Goal: Transaction & Acquisition: Book appointment/travel/reservation

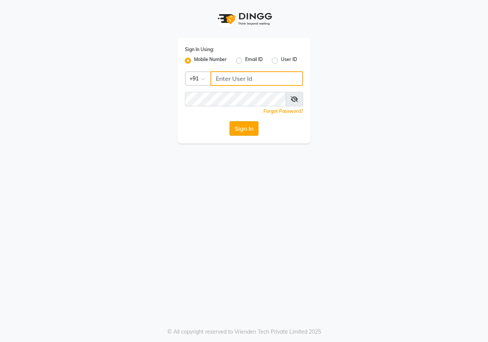
type input "9617700273"
click at [231, 130] on button "Sign In" at bounding box center [243, 128] width 29 height 14
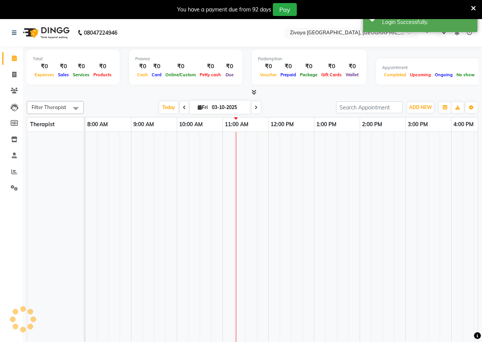
select select "en"
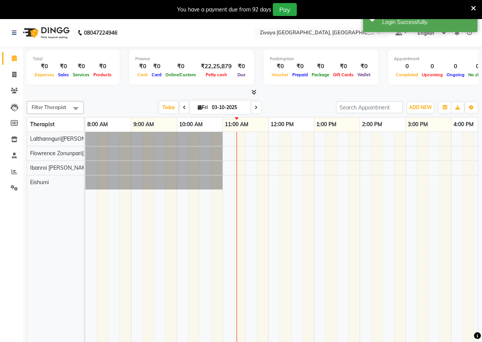
click at [75, 112] on span at bounding box center [75, 108] width 15 height 14
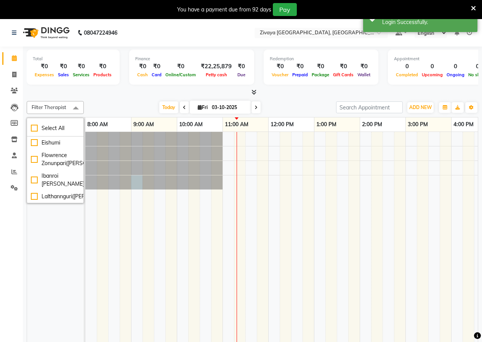
click at [85, 187] on div at bounding box center [85, 182] width 0 height 14
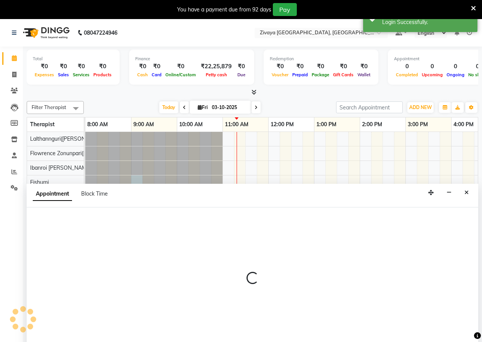
select select "79832"
select select "540"
select select "tentative"
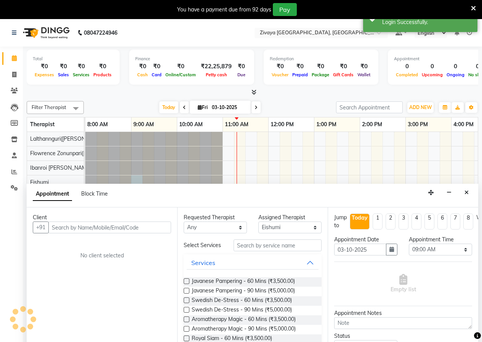
scroll to position [19, 0]
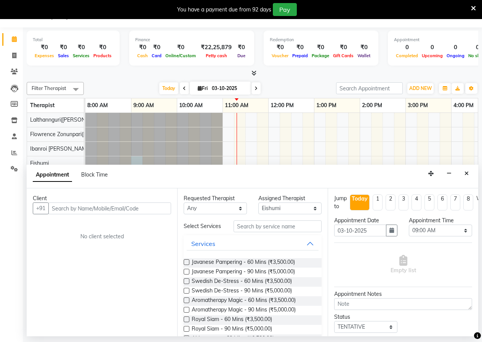
click at [73, 211] on input "text" at bounding box center [109, 208] width 123 height 12
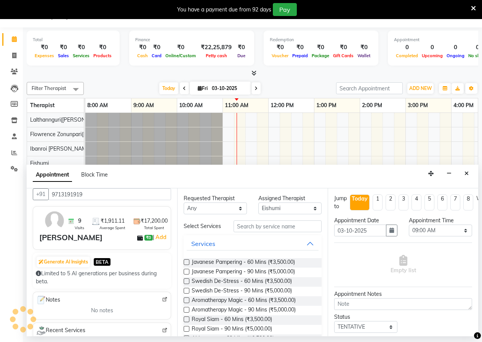
scroll to position [2, 0]
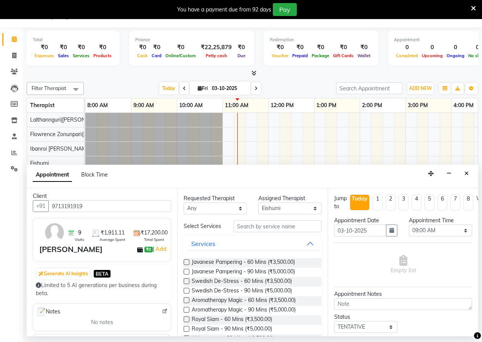
type input "9713191919"
drag, startPoint x: 170, startPoint y: 233, endPoint x: 164, endPoint y: 243, distance: 12.2
click at [164, 243] on div "Client +91 9713191919 9 Visits ₹1,911.11 Average Spent ₹17,200.00 Total Spent […" at bounding box center [102, 262] width 151 height 148
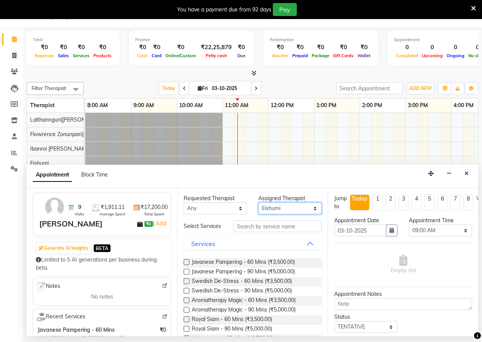
click at [310, 210] on select "Select Eishumi Flowrence Zonunpari([PERSON_NAME]) Ibanroi [PERSON_NAME]([PERSON…" at bounding box center [289, 208] width 63 height 12
click at [226, 208] on select "Any Eishumi Flowrence [PERSON_NAME]([PERSON_NAME]) Ibanroi [PERSON_NAME]([PERSO…" at bounding box center [215, 208] width 63 height 12
click at [167, 181] on div "Appointment Block Time" at bounding box center [253, 177] width 452 height 24
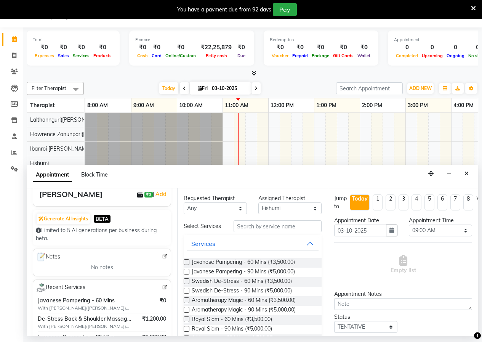
scroll to position [0, 0]
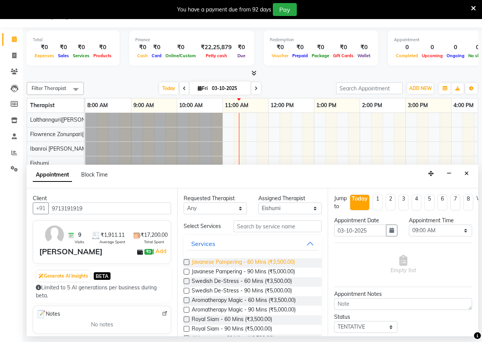
click at [206, 267] on span "Javanese Pampering - 60 Mins (₹3,500.00)" at bounding box center [243, 263] width 103 height 10
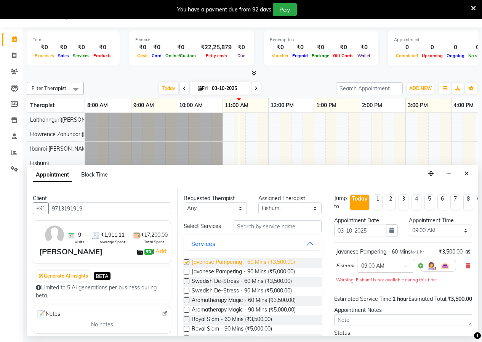
checkbox input "false"
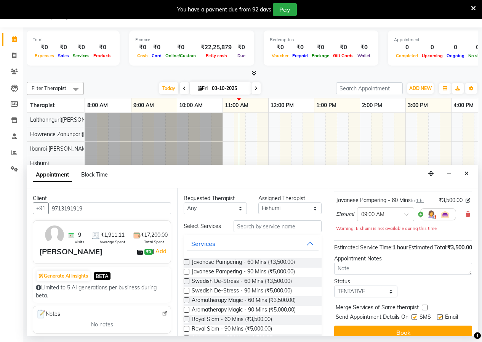
scroll to position [74, 0]
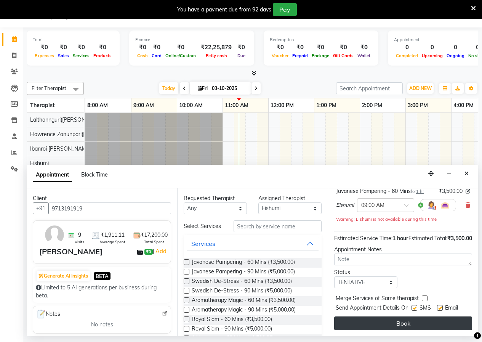
click at [392, 318] on button "Book" at bounding box center [403, 323] width 138 height 14
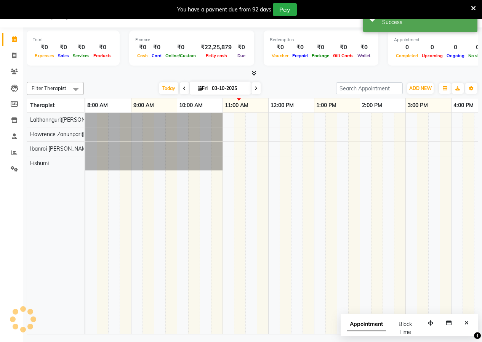
scroll to position [0, 0]
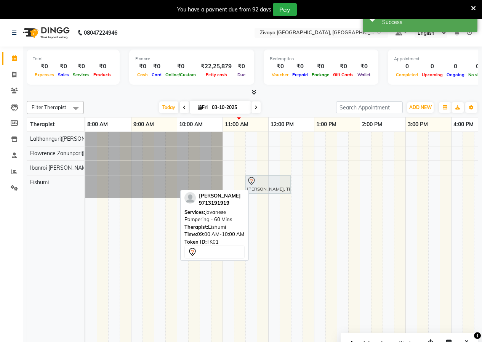
drag, startPoint x: 146, startPoint y: 188, endPoint x: 259, endPoint y: 198, distance: 113.6
click at [259, 198] on div "[PERSON_NAME], TK01, 09:00 AM-10:00 AM, Javanese Pampering - 60 Mins [PERSON_NA…" at bounding box center [451, 242] width 732 height 221
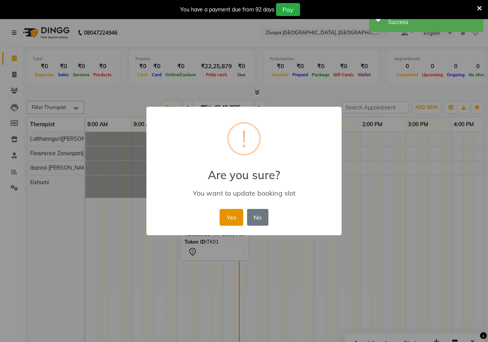
click at [238, 212] on button "Yes" at bounding box center [230, 217] width 23 height 17
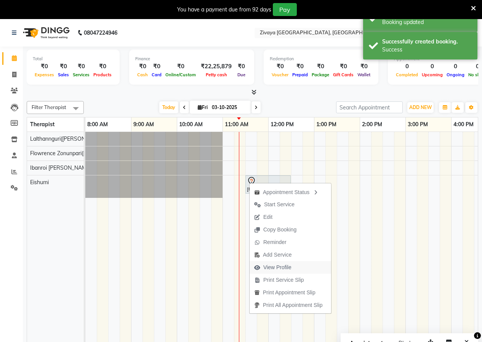
click at [263, 269] on span "View Profile" at bounding box center [273, 267] width 46 height 13
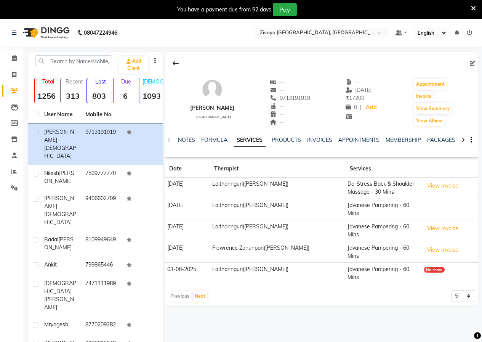
click at [438, 145] on div "NOTES FORMULA SERVICES PRODUCTS INVOICES APPOINTMENTS MEMBERSHIP PACKAGES VOUCH…" at bounding box center [312, 143] width 269 height 14
click at [439, 146] on div "NOTES FORMULA SERVICES PRODUCTS INVOICES APPOINTMENTS MEMBERSHIP PACKAGES VOUCH…" at bounding box center [312, 143] width 269 height 14
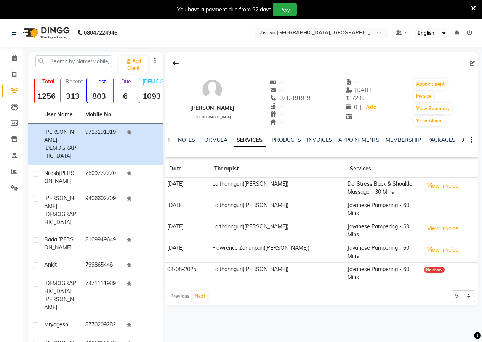
click at [284, 146] on div "NOTES FORMULA SERVICES PRODUCTS INVOICES APPOINTMENTS MEMBERSHIP PACKAGES VOUCH…" at bounding box center [312, 143] width 269 height 14
click at [441, 146] on div "NOTES FORMULA SERVICES PRODUCTS INVOICES APPOINTMENTS MEMBERSHIP PACKAGES VOUCH…" at bounding box center [312, 143] width 269 height 14
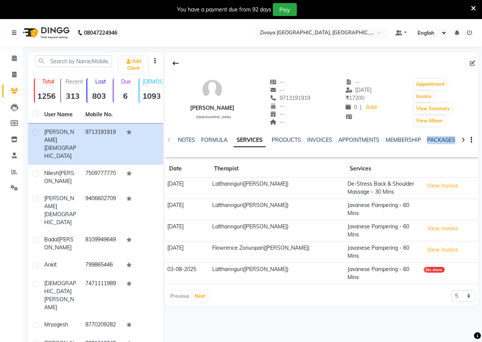
click at [441, 146] on div "NOTES FORMULA SERVICES PRODUCTS INVOICES APPOINTMENTS MEMBERSHIP PACKAGES VOUCH…" at bounding box center [312, 143] width 269 height 14
click at [401, 147] on div "NOTES FORMULA SERVICES PRODUCTS INVOICES APPOINTMENTS MEMBERSHIP PACKAGES VOUCH…" at bounding box center [312, 143] width 269 height 14
click at [440, 147] on div "NOTES FORMULA SERVICES PRODUCTS INVOICES APPOINTMENTS MEMBERSHIP PACKAGES VOUCH…" at bounding box center [312, 143] width 269 height 14
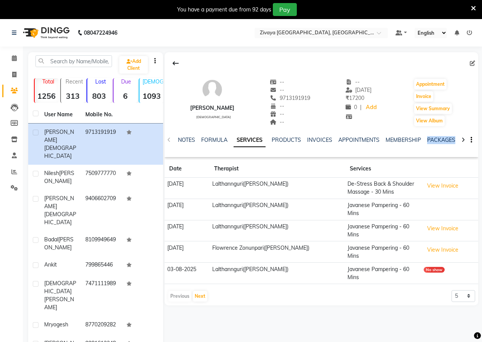
click at [440, 147] on div "NOTES FORMULA SERVICES PRODUCTS INVOICES APPOINTMENTS MEMBERSHIP PACKAGES VOUCH…" at bounding box center [312, 143] width 269 height 14
click at [51, 35] on img at bounding box center [45, 32] width 52 height 21
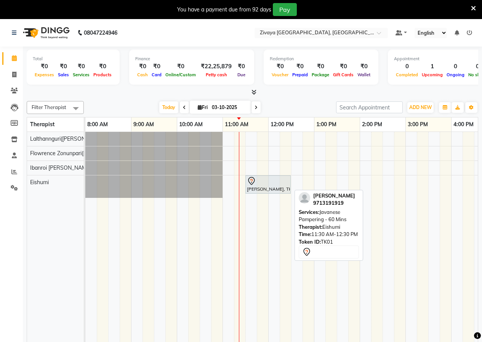
click at [259, 187] on div "[PERSON_NAME], TK01, 11:30 AM-12:30 PM, Javanese Pampering - 60 Mins" at bounding box center [268, 184] width 44 height 16
select select "7"
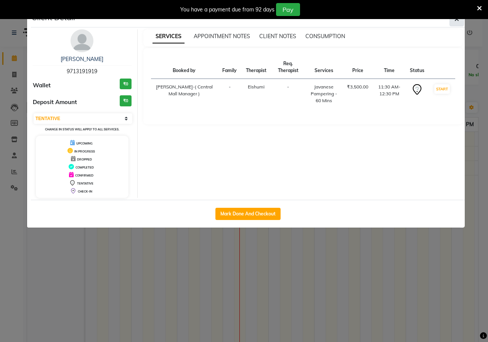
click at [455, 21] on icon "button" at bounding box center [456, 19] width 5 height 6
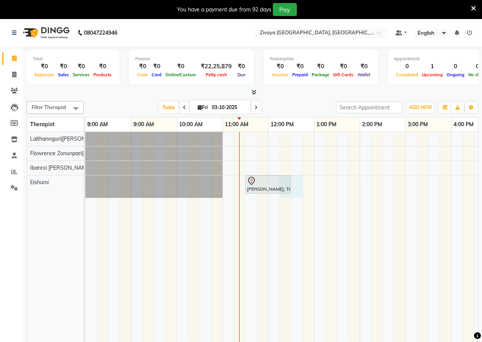
drag, startPoint x: 292, startPoint y: 188, endPoint x: 289, endPoint y: 190, distance: 4.1
click at [289, 190] on div "[PERSON_NAME], TK01, 11:30 AM-12:30 PM, Javanese Pampering - 60 Mins" at bounding box center [451, 242] width 732 height 221
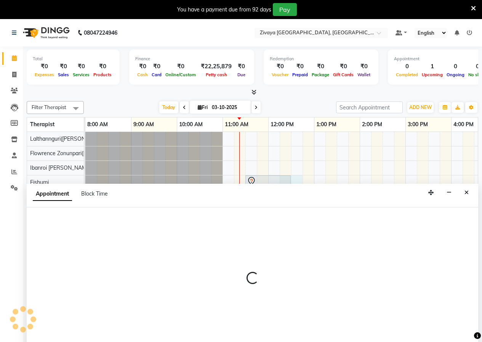
select select "79832"
select select "735"
select select "tentative"
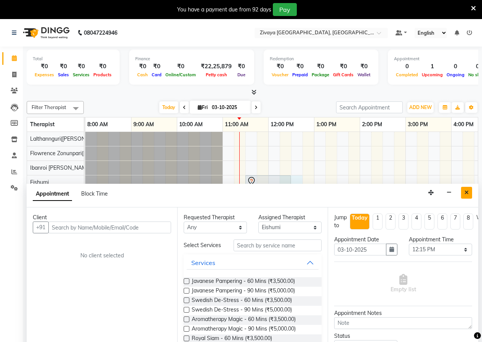
click at [463, 192] on button "Close" at bounding box center [466, 193] width 11 height 12
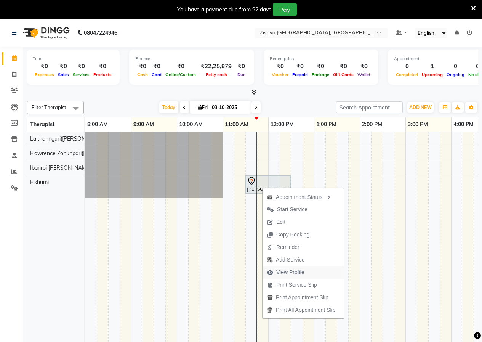
click at [288, 272] on span "View Profile" at bounding box center [290, 272] width 28 height 8
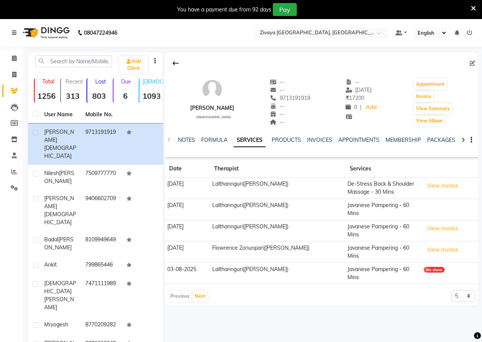
click at [46, 35] on img at bounding box center [45, 32] width 52 height 21
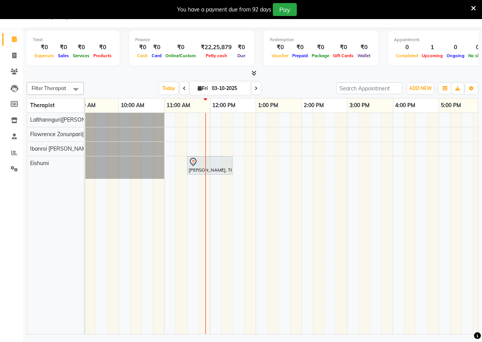
scroll to position [0, 74]
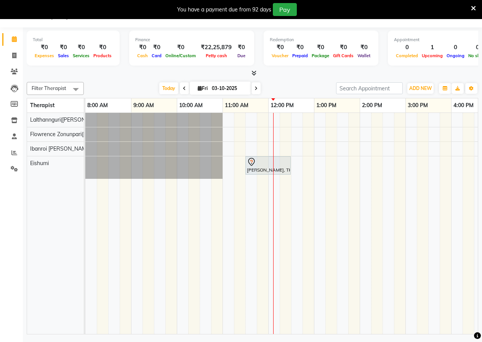
click at [288, 181] on td at bounding box center [285, 223] width 11 height 221
click at [290, 186] on td at bounding box center [285, 223] width 11 height 221
click at [286, 147] on div "[PERSON_NAME], TK01, 11:30 AM-12:30 PM, Javanese Pampering - 60 Mins" at bounding box center [451, 223] width 732 height 221
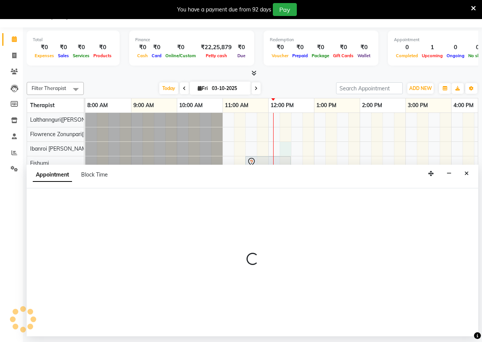
select select "61776"
select select "tentative"
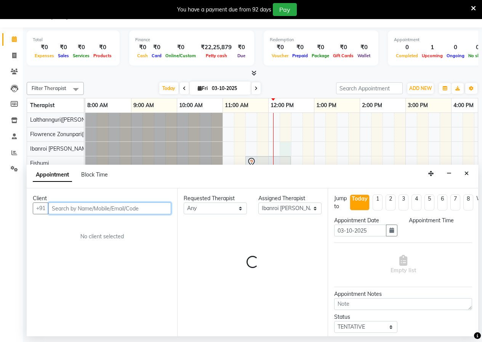
select select "735"
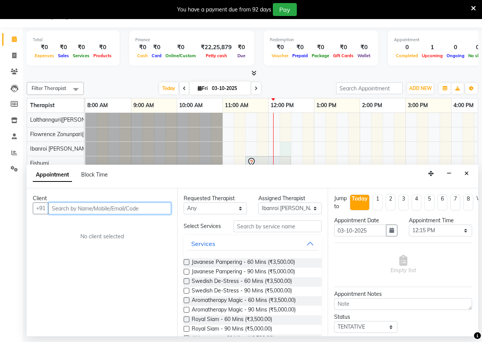
click at [151, 208] on input "text" at bounding box center [109, 208] width 123 height 12
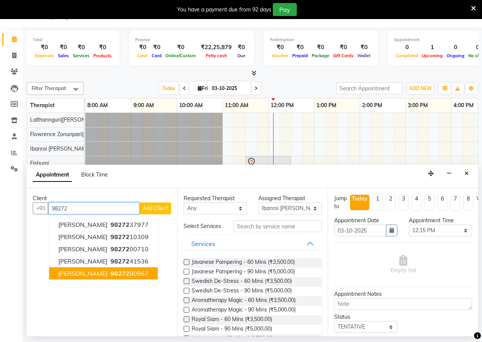
click at [115, 276] on span "98272" at bounding box center [119, 273] width 19 height 8
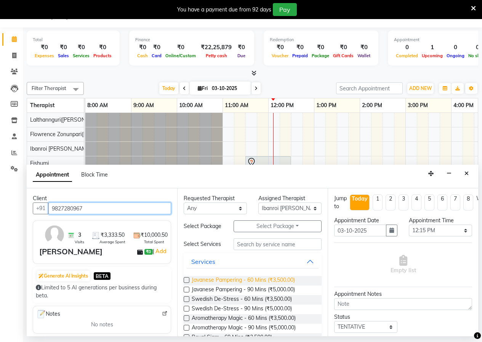
type input "9827280967"
click at [233, 285] on span "Javanese Pampering - 60 Mins (₹3,500.00)" at bounding box center [243, 281] width 103 height 10
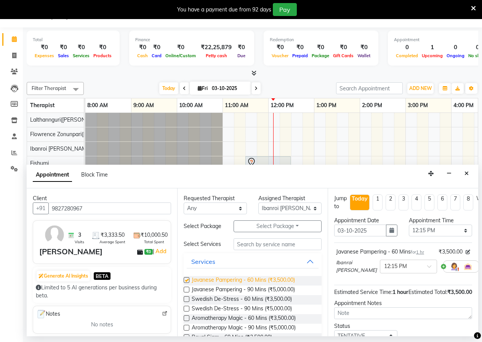
checkbox input "false"
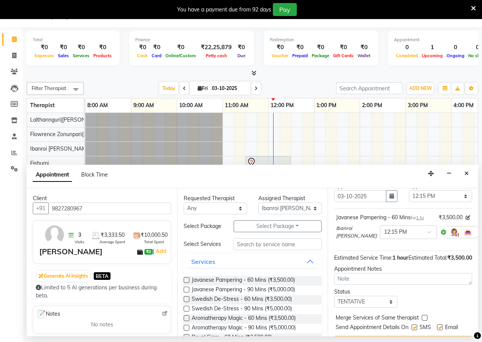
scroll to position [67, 0]
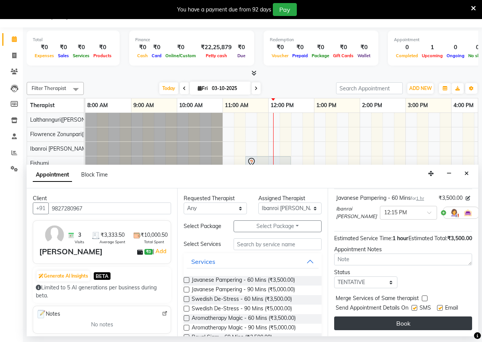
click at [402, 320] on button "Book" at bounding box center [403, 323] width 138 height 14
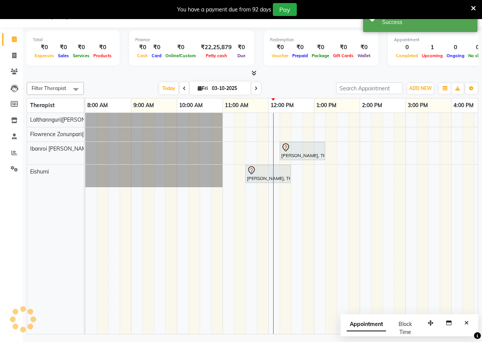
scroll to position [0, 0]
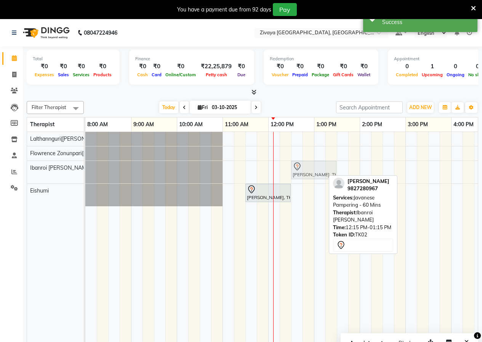
drag, startPoint x: 298, startPoint y: 173, endPoint x: 304, endPoint y: 172, distance: 5.9
click at [85, 172] on div "[PERSON_NAME], TK02, 12:15 PM-01:15 PM, Javanese Pampering - 60 Mins [PERSON_NA…" at bounding box center [85, 172] width 0 height 22
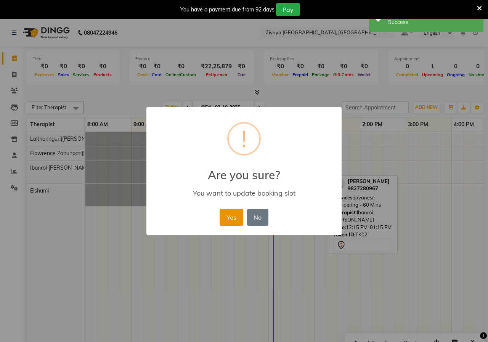
click at [231, 220] on button "Yes" at bounding box center [230, 217] width 23 height 17
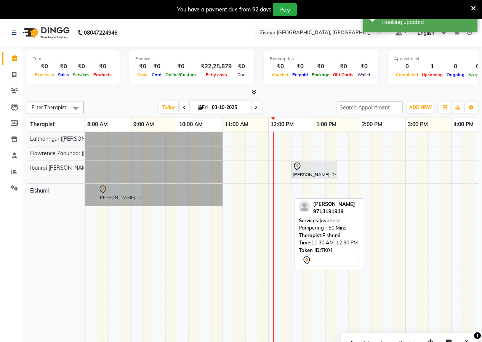
drag, startPoint x: 261, startPoint y: 195, endPoint x: 110, endPoint y: 203, distance: 151.1
click at [110, 203] on div "[PERSON_NAME], TK01, 11:30 AM-12:30 PM, Javanese Pampering - 60 Mins [PERSON_NA…" at bounding box center [451, 195] width 732 height 22
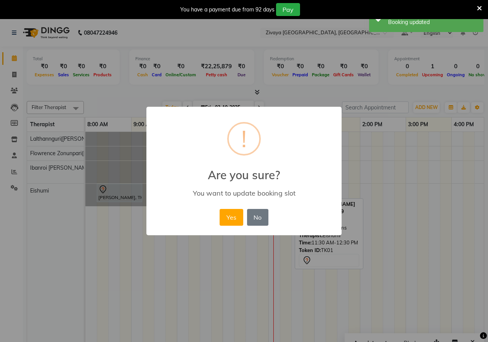
click at [239, 224] on button "Yes" at bounding box center [230, 217] width 23 height 17
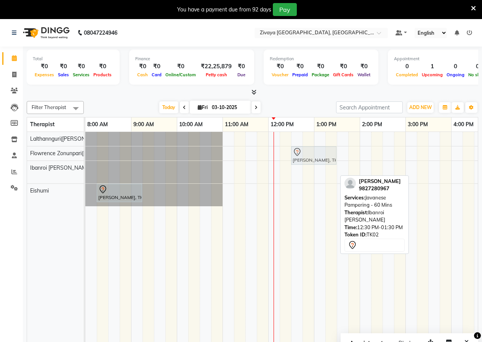
drag, startPoint x: 302, startPoint y: 174, endPoint x: 302, endPoint y: 159, distance: 15.2
click at [302, 159] on tbody "[PERSON_NAME], TK02, 12:30 PM-01:30 PM, Javanese Pampering - 60 Mins [PERSON_NA…" at bounding box center [451, 169] width 732 height 74
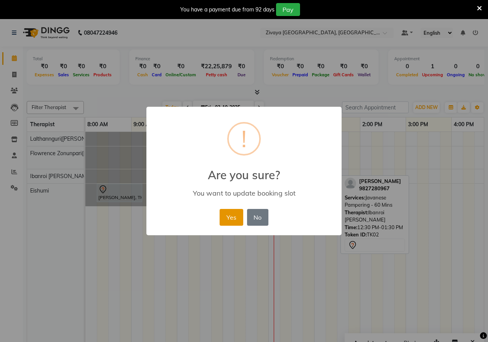
click at [229, 219] on button "Yes" at bounding box center [230, 217] width 23 height 17
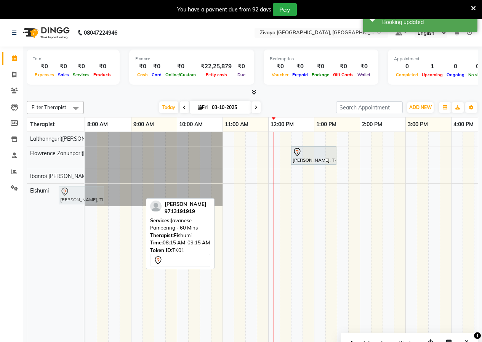
drag, startPoint x: 110, startPoint y: 196, endPoint x: 72, endPoint y: 199, distance: 38.2
click at [72, 199] on full-calendar "Therapist 8:00 AM 9:00 AM 10:00 AM 11:00 AM 12:00 PM 1:00 PM 2:00 PM 3:00 PM 4:…" at bounding box center [253, 235] width 452 height 236
drag, startPoint x: 127, startPoint y: 199, endPoint x: 110, endPoint y: 202, distance: 17.0
click at [85, 202] on div "[PERSON_NAME], TK01, 08:15 AM-09:15 AM, Javanese Pampering - 60 Mins [PERSON_NA…" at bounding box center [85, 195] width 0 height 22
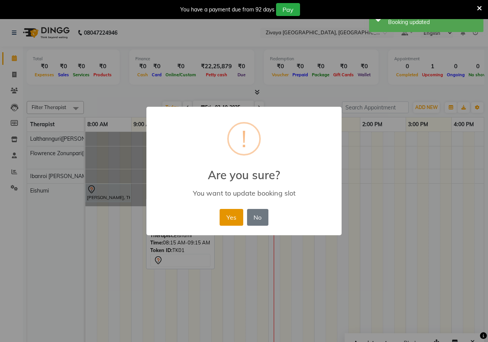
click at [229, 218] on button "Yes" at bounding box center [230, 217] width 23 height 17
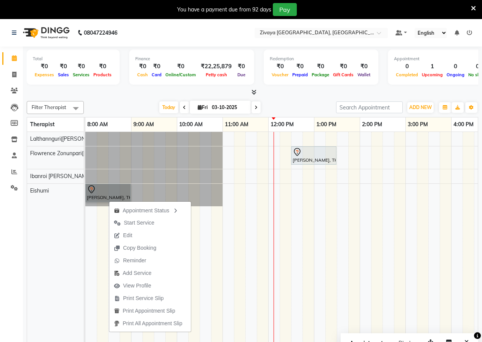
click at [216, 229] on td at bounding box center [216, 242] width 11 height 221
